Goal: Information Seeking & Learning: Compare options

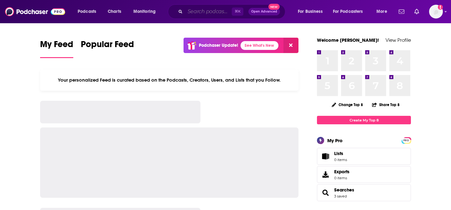
click at [200, 13] on input "Search podcasts, credits, & more..." at bounding box center [208, 12] width 47 height 10
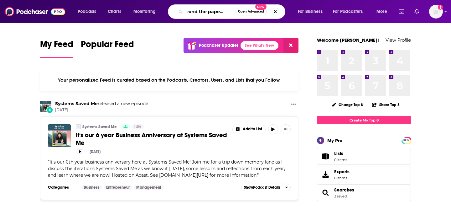
scroll to position [0, 11]
type input "beyond the paper gown"
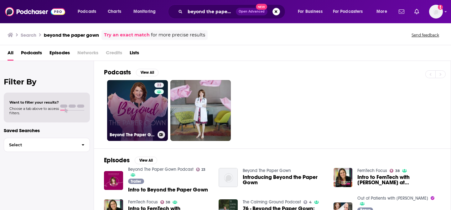
click at [141, 109] on link "23 Beyond The Paper Gown Podcast" at bounding box center [137, 110] width 61 height 61
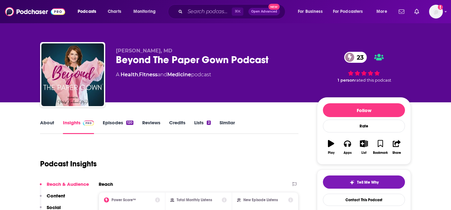
click at [222, 122] on link "Similar" at bounding box center [227, 126] width 15 height 14
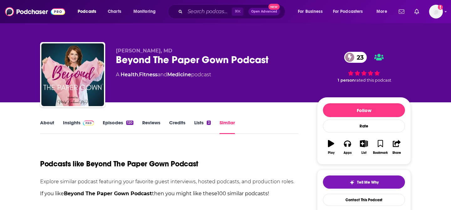
click at [228, 123] on link "Similar" at bounding box center [227, 126] width 15 height 14
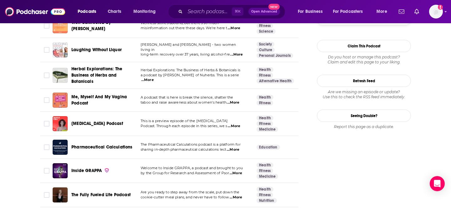
scroll to position [732, 0]
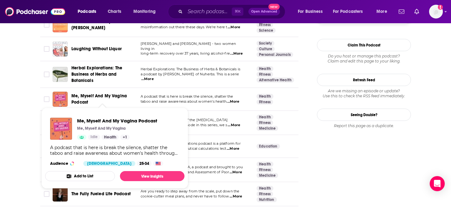
click at [83, 93] on span "Me, Myself And My Vagina Podcast" at bounding box center [98, 99] width 55 height 12
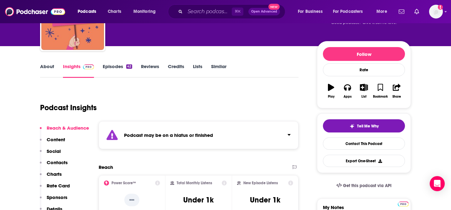
scroll to position [58, 0]
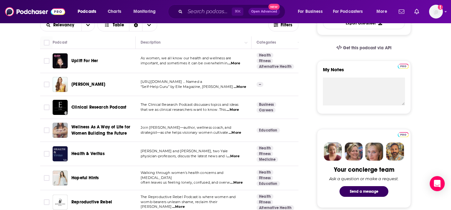
scroll to position [193, 0]
click at [88, 60] on span "Uplift For Her" at bounding box center [84, 60] width 27 height 5
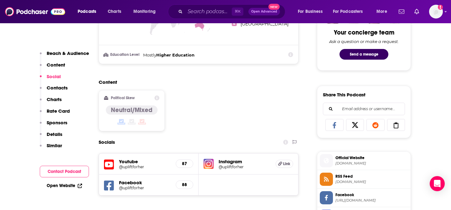
scroll to position [331, 0]
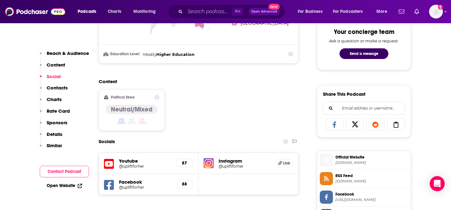
click at [236, 163] on h5 "Instagram" at bounding box center [245, 161] width 52 height 6
click at [229, 160] on h5 "Instagram" at bounding box center [245, 161] width 52 height 6
click at [209, 163] on img at bounding box center [209, 163] width 10 height 10
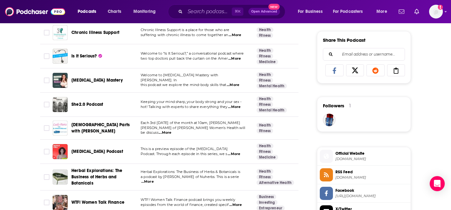
scroll to position [394, 0]
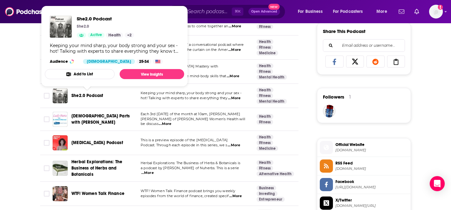
click at [90, 96] on span "She2.0 Podcast" at bounding box center [87, 95] width 32 height 5
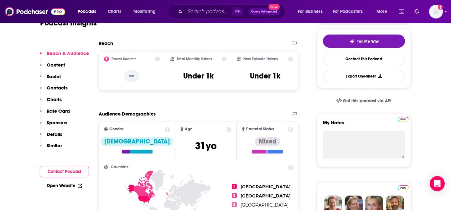
scroll to position [141, 0]
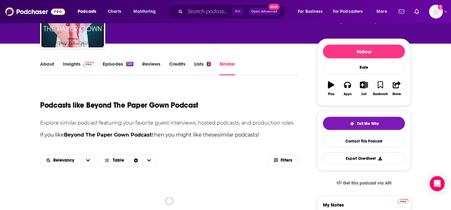
scroll to position [63, 0]
